Goal: Task Accomplishment & Management: Manage account settings

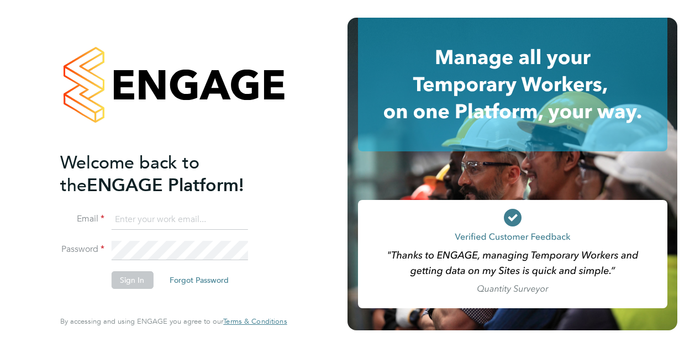
type input "[PERSON_NAME][EMAIL_ADDRESS][PERSON_NAME][DOMAIN_NAME]"
click at [128, 287] on button "Sign In" at bounding box center [132, 280] width 42 height 18
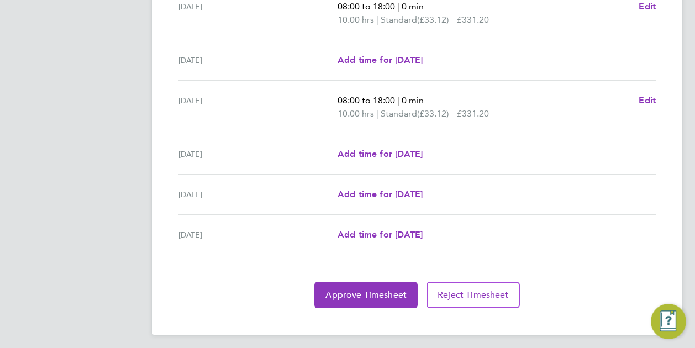
scroll to position [430, 0]
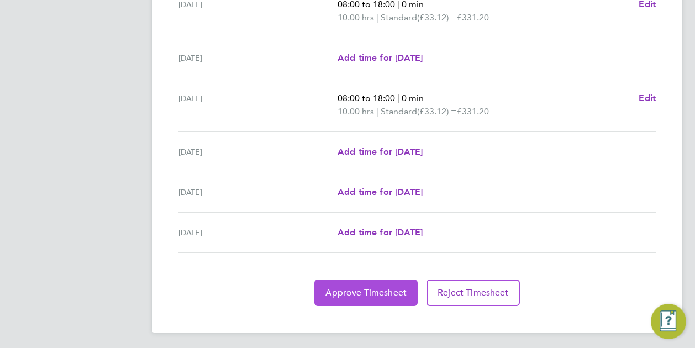
click at [352, 287] on span "Approve Timesheet" at bounding box center [365, 292] width 81 height 11
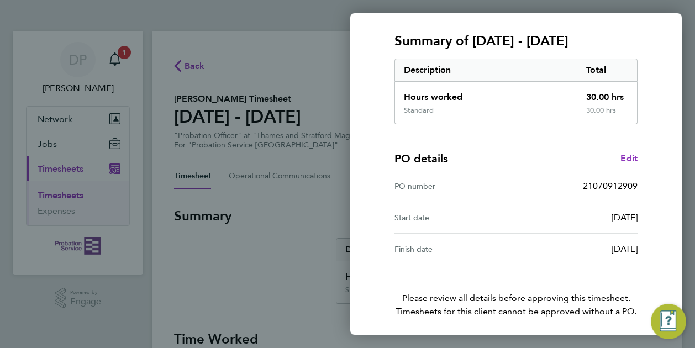
scroll to position [180, 0]
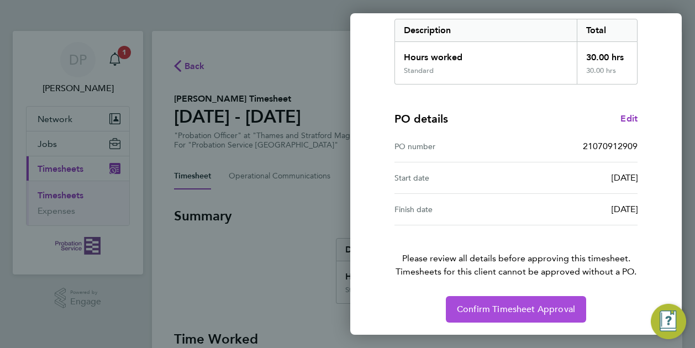
click at [475, 302] on button "Confirm Timesheet Approval" at bounding box center [516, 309] width 140 height 27
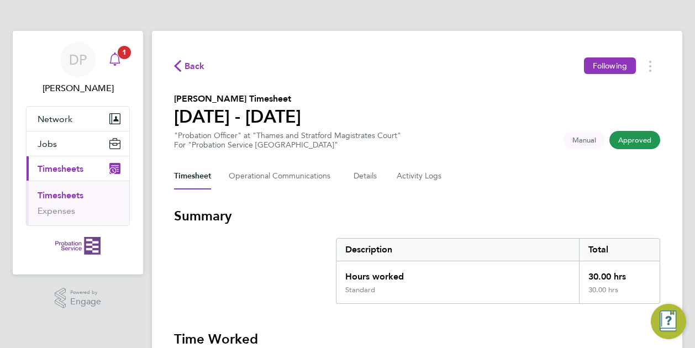
click at [119, 54] on span "1" at bounding box center [124, 52] width 13 height 13
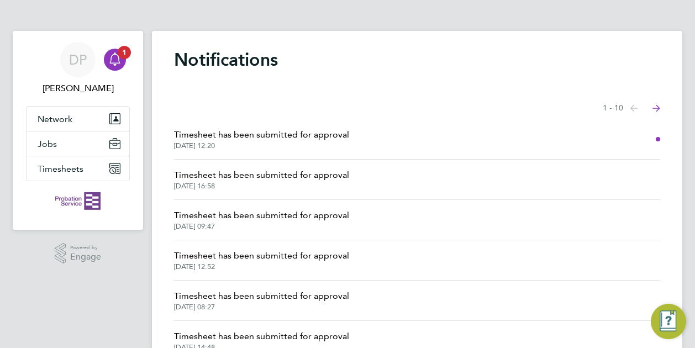
click at [237, 136] on span "Timesheet has been submitted for approval" at bounding box center [261, 134] width 175 height 13
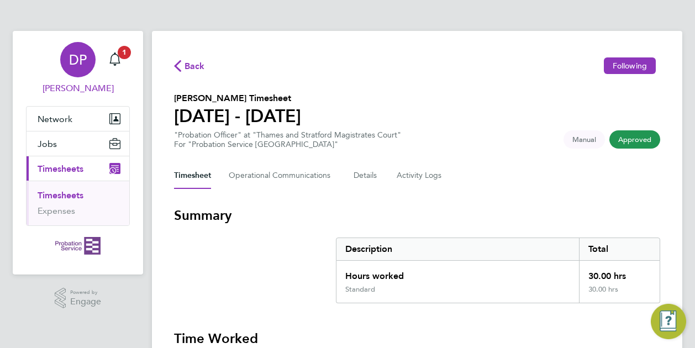
click at [81, 59] on span "DP" at bounding box center [78, 59] width 18 height 14
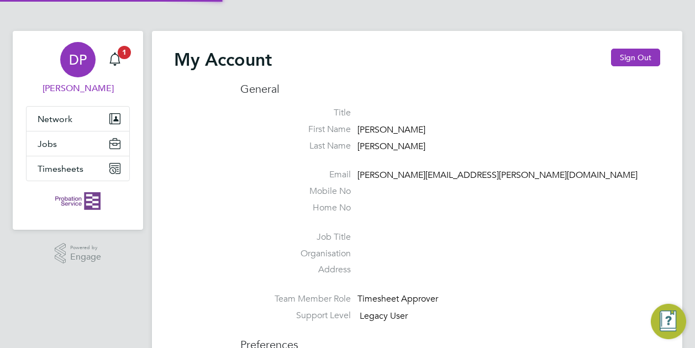
type input "[PERSON_NAME][EMAIL_ADDRESS][PERSON_NAME][DOMAIN_NAME]"
click at [636, 55] on button "Sign Out" at bounding box center [635, 58] width 49 height 18
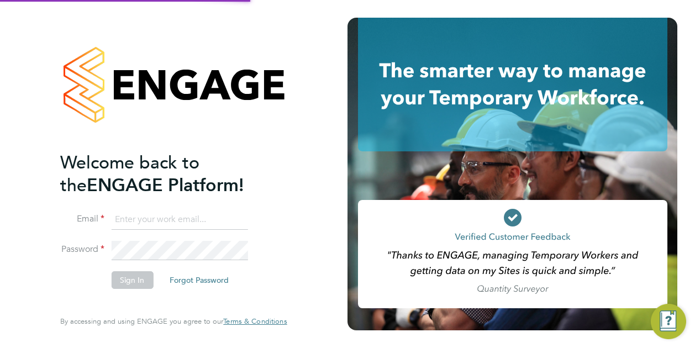
type input "[PERSON_NAME][EMAIL_ADDRESS][PERSON_NAME][DOMAIN_NAME]"
